Goal: Find specific page/section: Find specific page/section

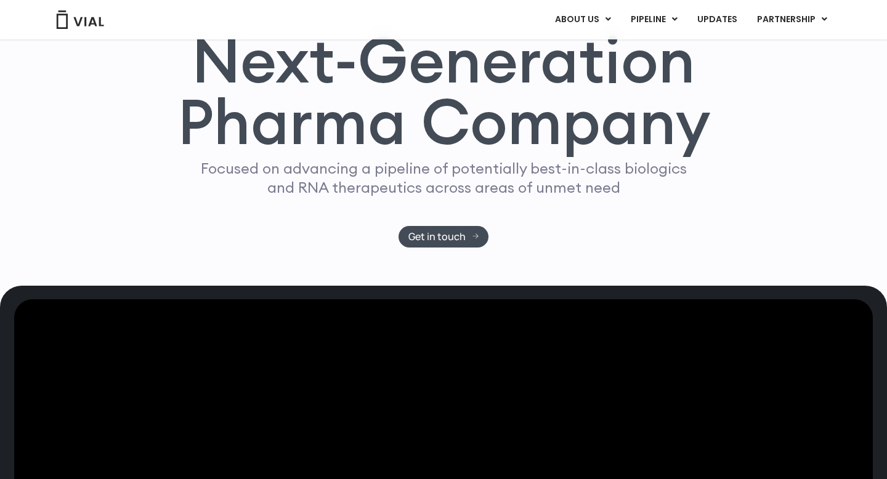
scroll to position [125, 0]
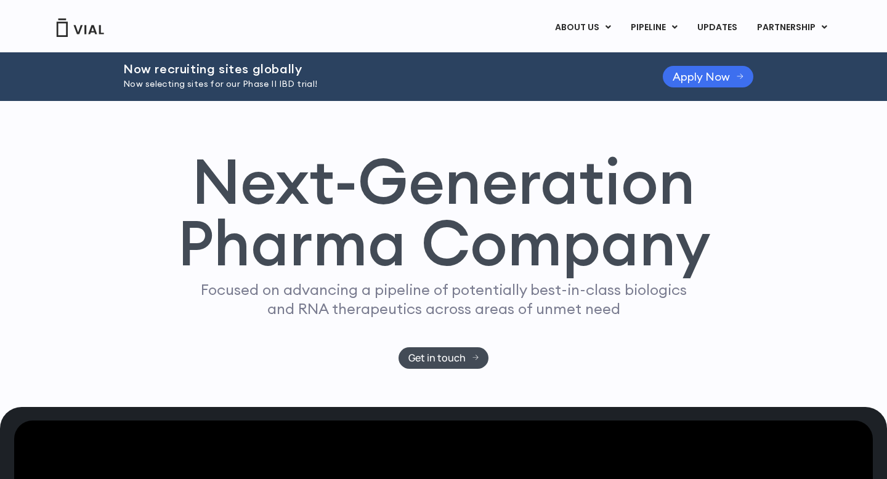
click at [700, 84] on link "Apply Now" at bounding box center [708, 77] width 91 height 22
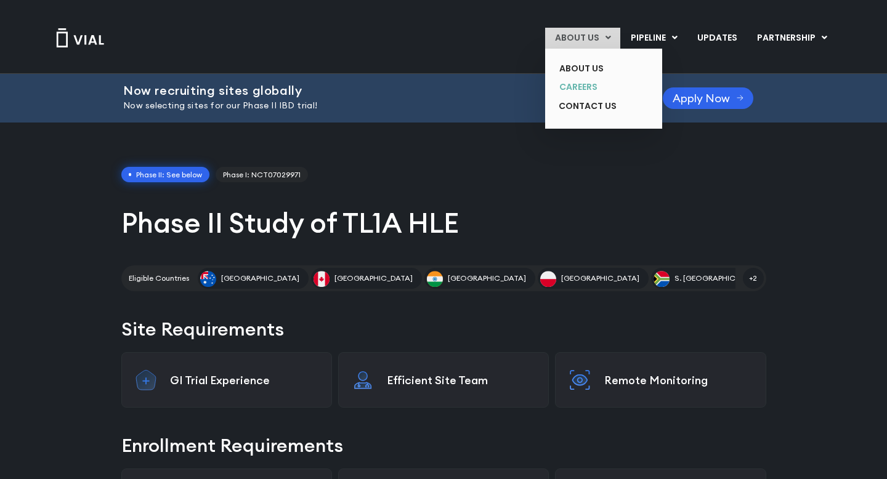
click at [592, 93] on link "CAREERS" at bounding box center [595, 87] width 90 height 19
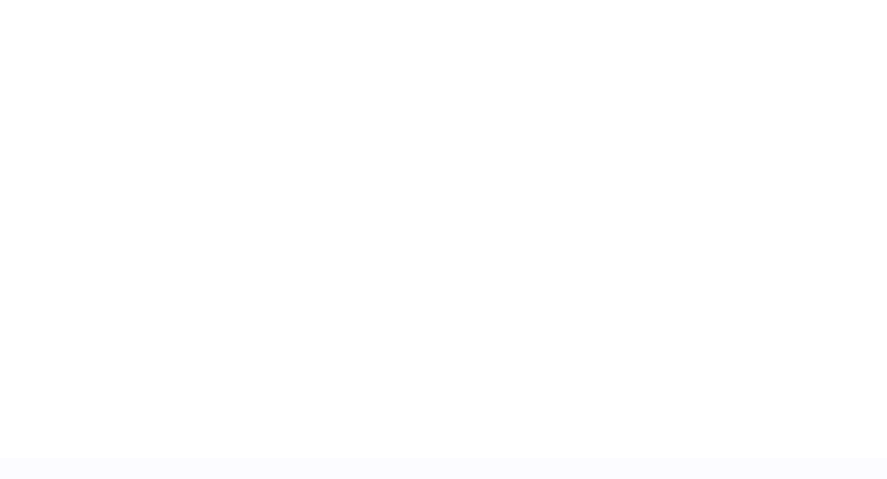
scroll to position [1835, 0]
